Goal: Find specific page/section: Find specific page/section

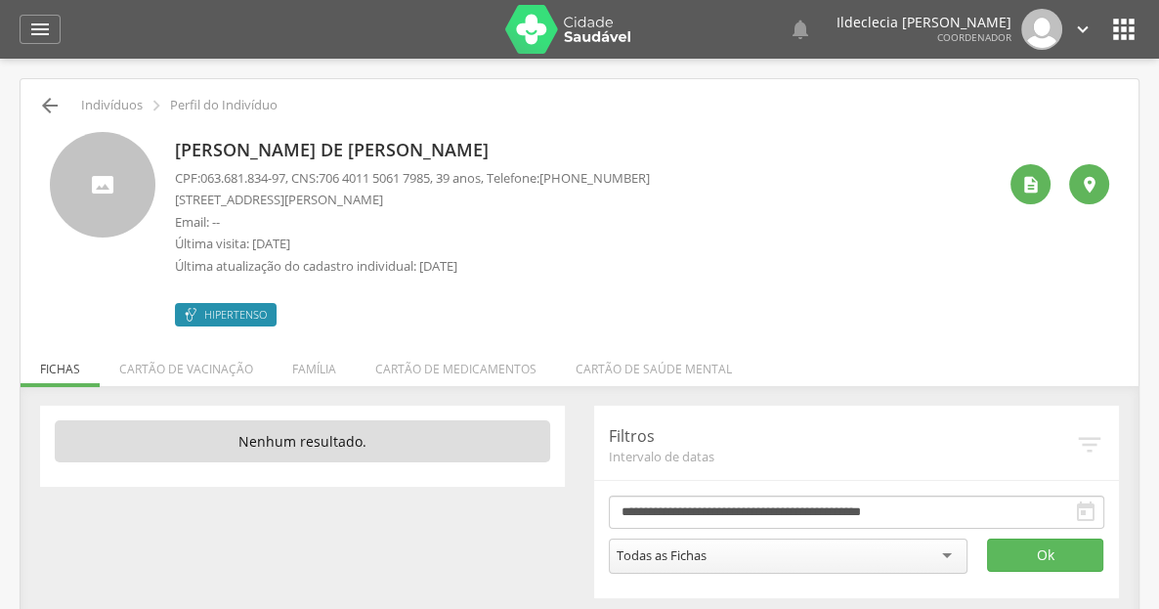
click at [61, 107] on icon "" at bounding box center [49, 105] width 23 height 23
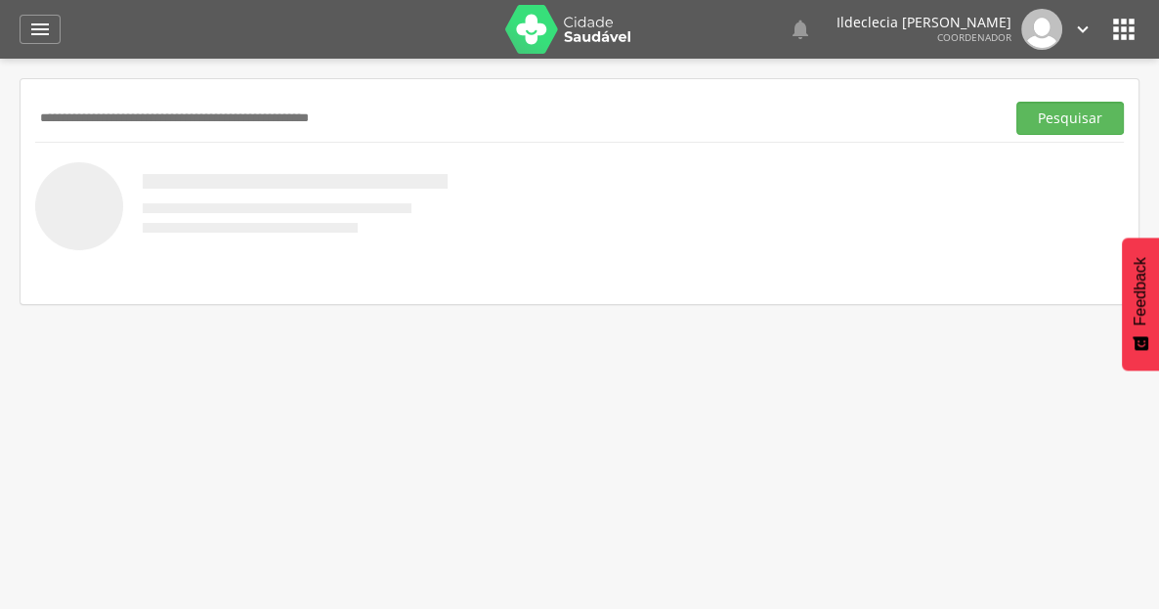
scroll to position [59, 0]
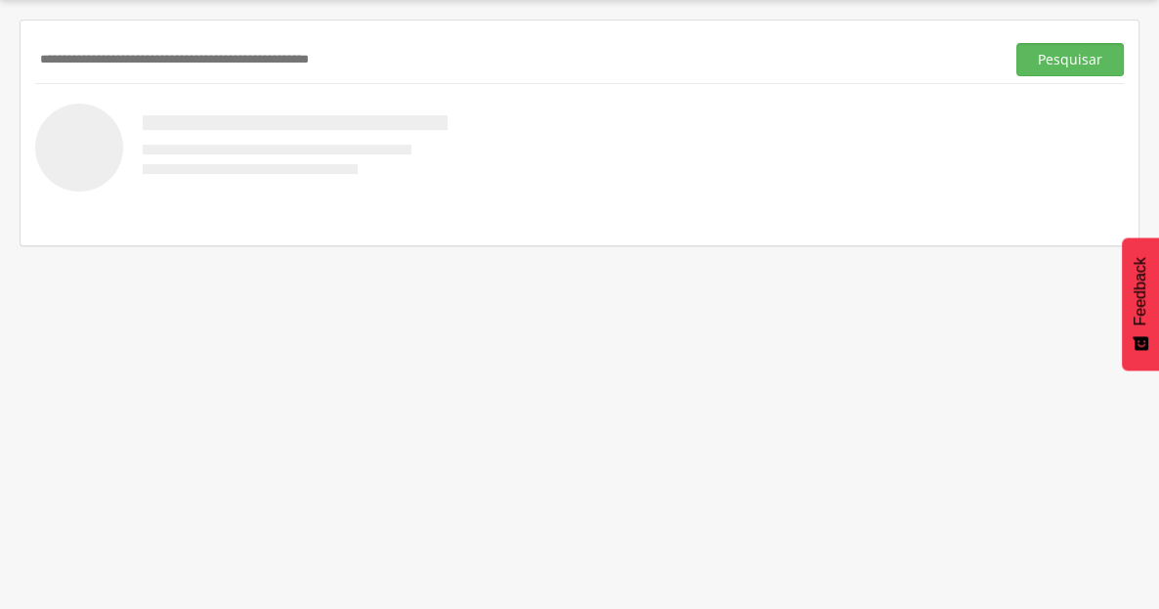
click at [79, 110] on img at bounding box center [241, 148] width 412 height 88
click at [85, 76] on div "Pesquisar" at bounding box center [579, 59] width 1088 height 48
click at [84, 67] on input "text" at bounding box center [515, 59] width 961 height 33
click at [1016, 43] on button "Pesquisar" at bounding box center [1069, 59] width 107 height 33
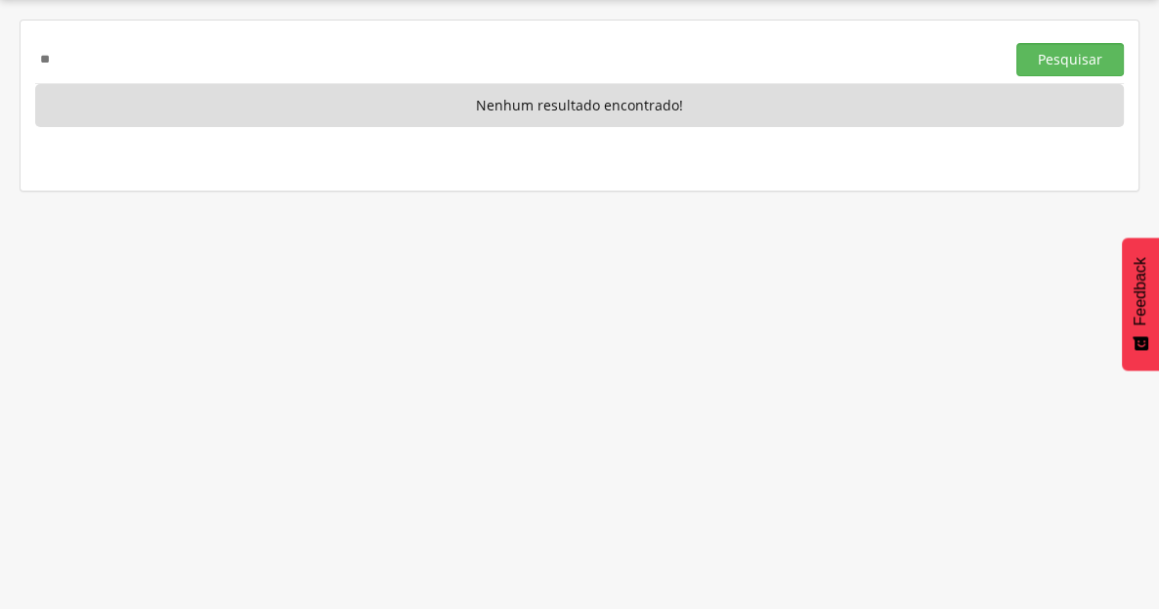
type input "*"
click at [1016, 43] on button "Pesquisar" at bounding box center [1069, 59] width 107 height 33
click at [145, 57] on input "*********" at bounding box center [515, 59] width 961 height 33
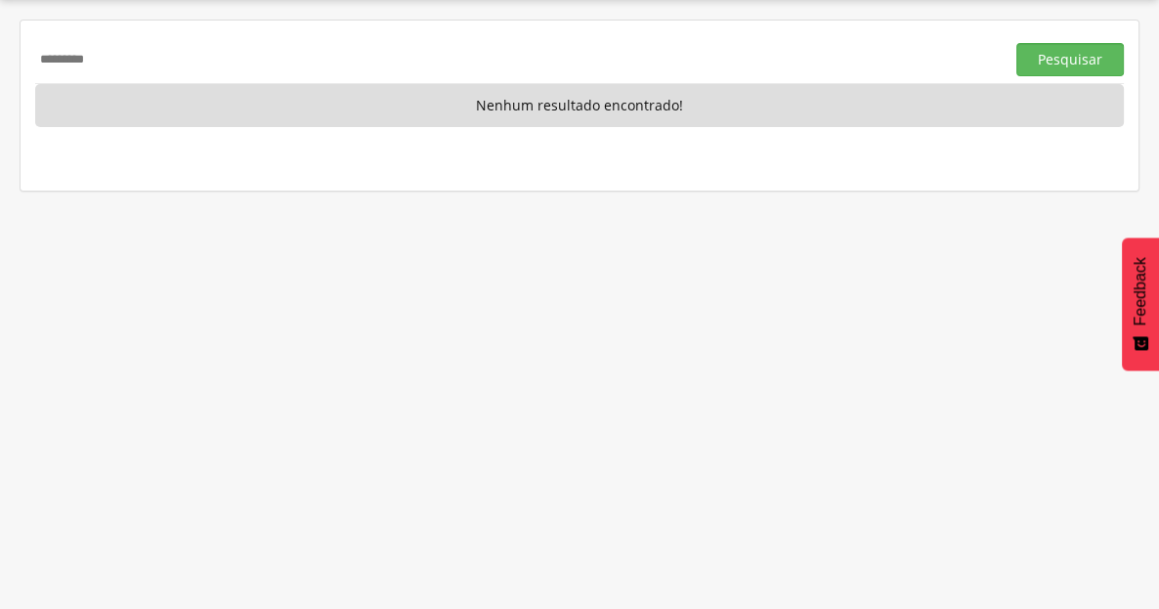
click at [145, 57] on input "*********" at bounding box center [515, 59] width 961 height 33
click at [1016, 43] on button "Pesquisar" at bounding box center [1069, 59] width 107 height 33
click at [1058, 58] on button "Pesquisar" at bounding box center [1069, 59] width 107 height 33
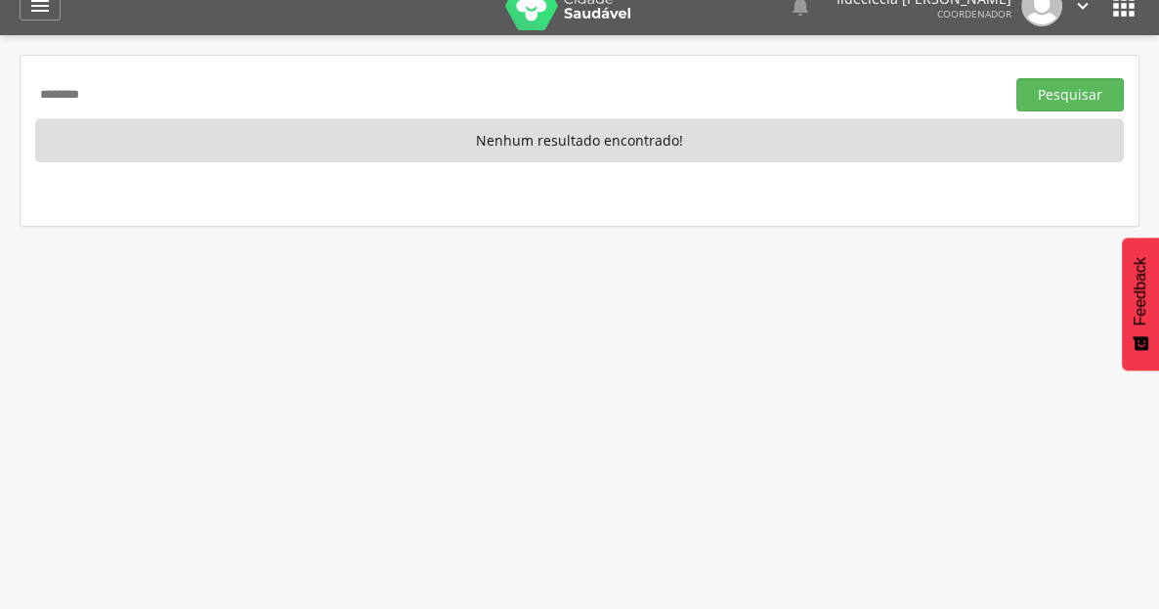
scroll to position [0, 0]
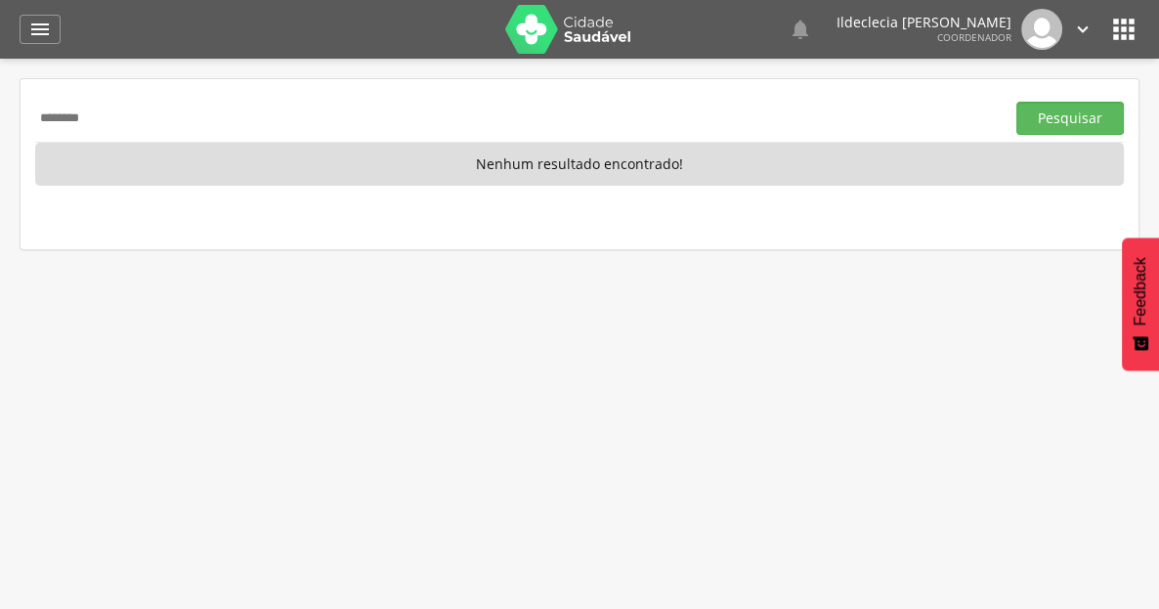
click at [120, 115] on input "********" at bounding box center [515, 118] width 961 height 33
type input "*"
click at [42, 31] on icon "" at bounding box center [39, 29] width 23 height 23
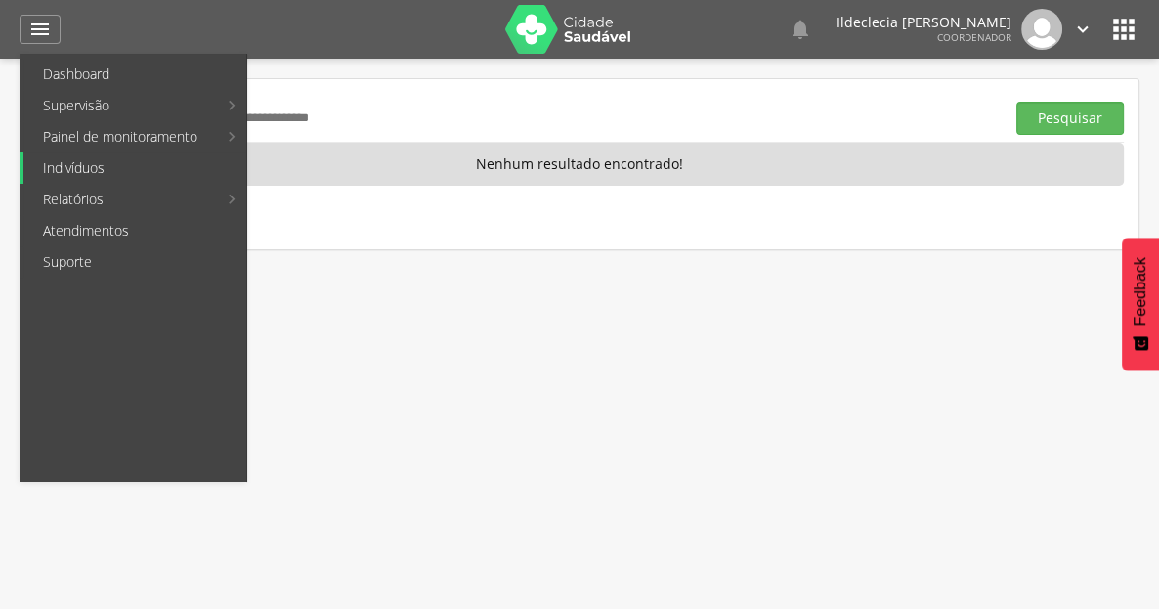
click at [82, 173] on link "Indivíduos" at bounding box center [134, 167] width 223 height 31
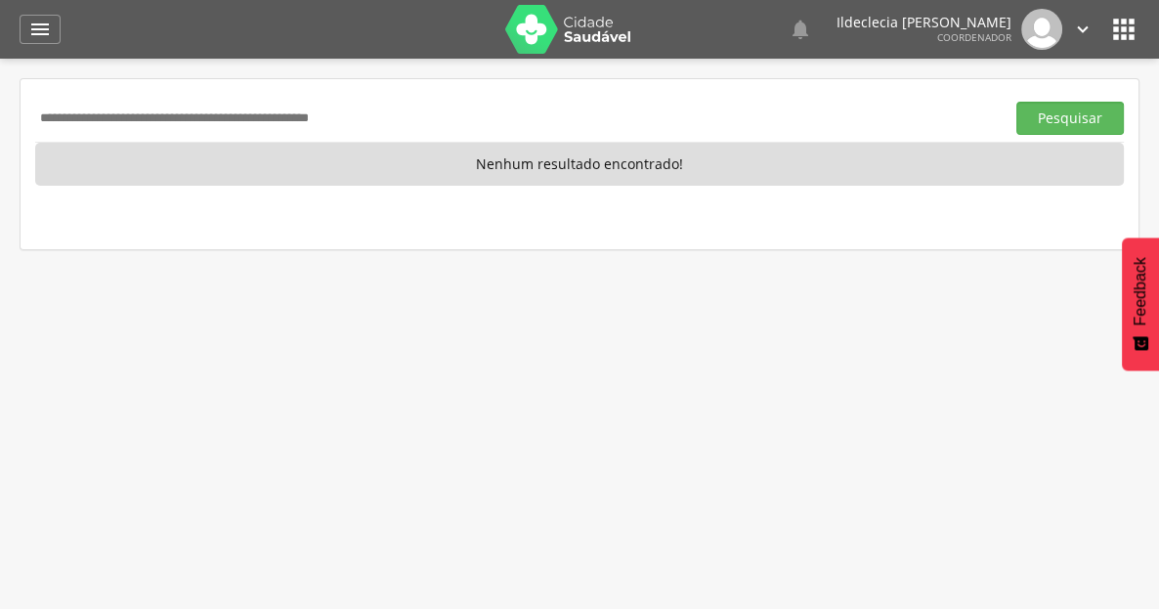
click at [52, 15] on div " Dashboard Supervisão Produtividade Mapa da cidade Ranking App desatualizado Ú…" at bounding box center [580, 29] width 1120 height 59
click at [52, 22] on icon "" at bounding box center [39, 29] width 23 height 23
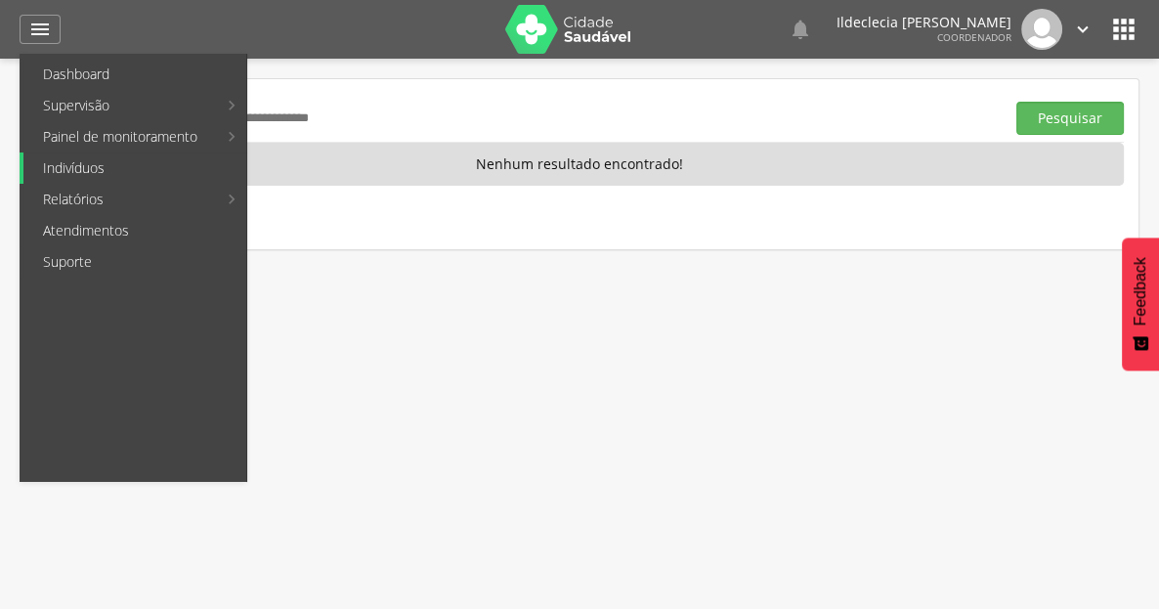
drag, startPoint x: 82, startPoint y: 164, endPoint x: 160, endPoint y: 137, distance: 82.8
click at [83, 164] on link "Indivíduos" at bounding box center [134, 167] width 223 height 31
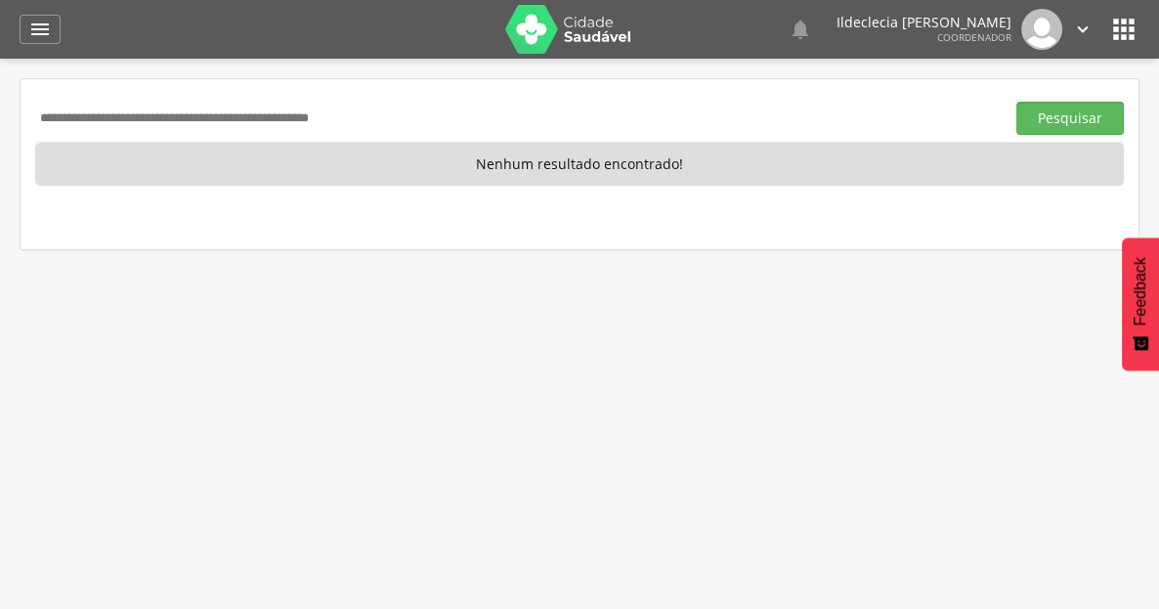
click at [791, 123] on input "text" at bounding box center [515, 118] width 961 height 33
click at [37, 24] on icon "" at bounding box center [39, 29] width 23 height 23
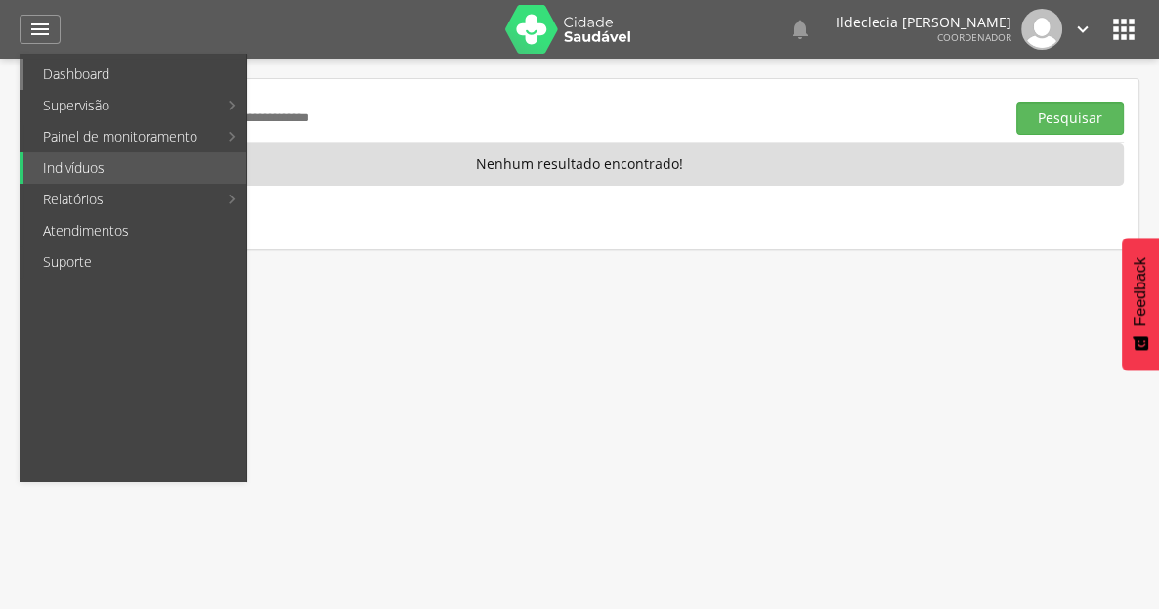
click at [52, 79] on link "Dashboard" at bounding box center [134, 74] width 223 height 31
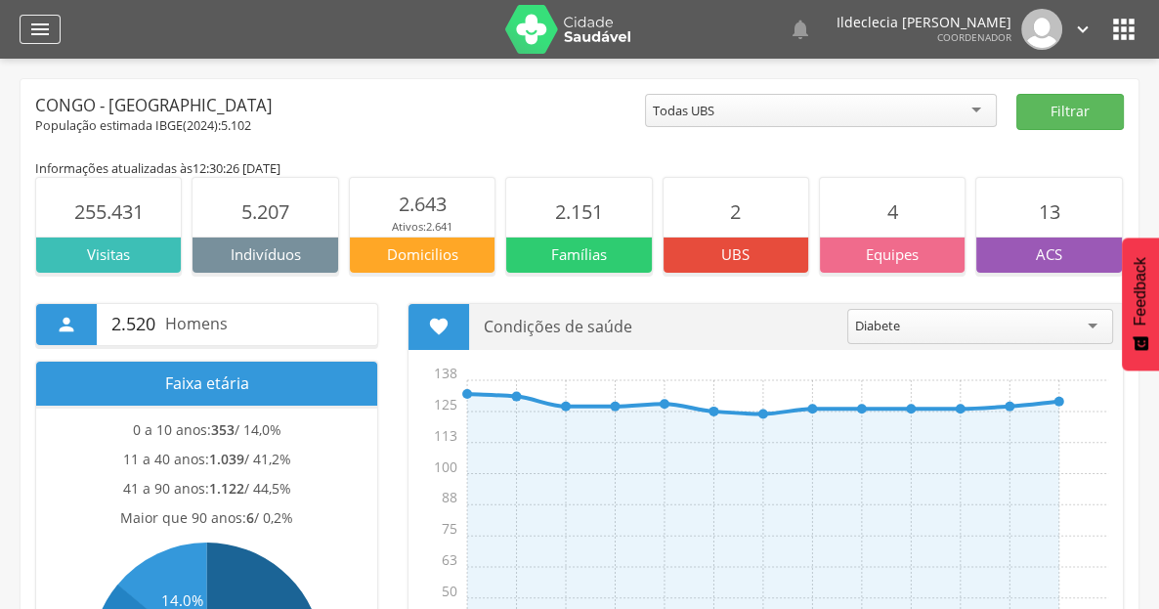
click at [33, 25] on icon "" at bounding box center [39, 29] width 23 height 23
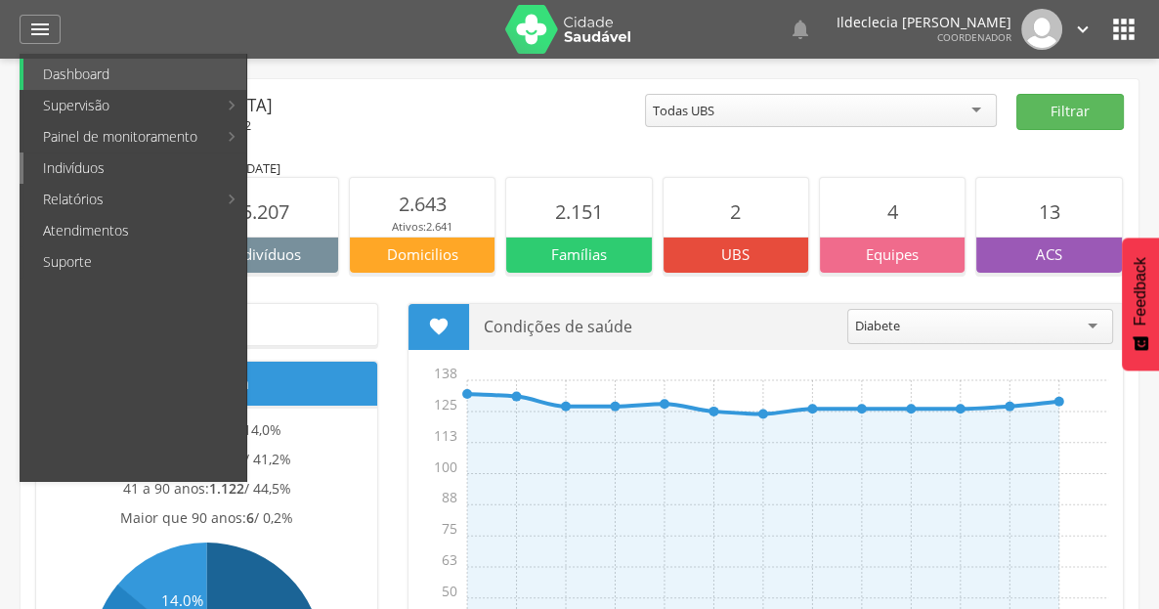
click at [76, 175] on link "Indivíduos" at bounding box center [134, 167] width 223 height 31
